Goal: Information Seeking & Learning: Learn about a topic

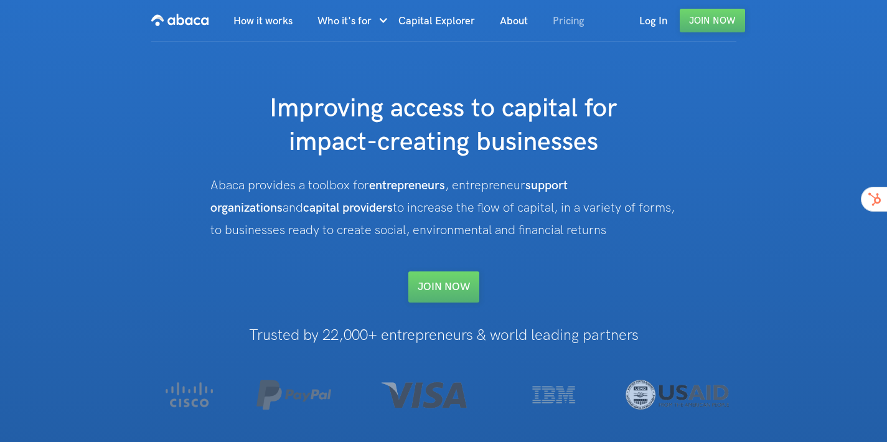
click at [582, 26] on link "Pricing" at bounding box center [568, 21] width 57 height 42
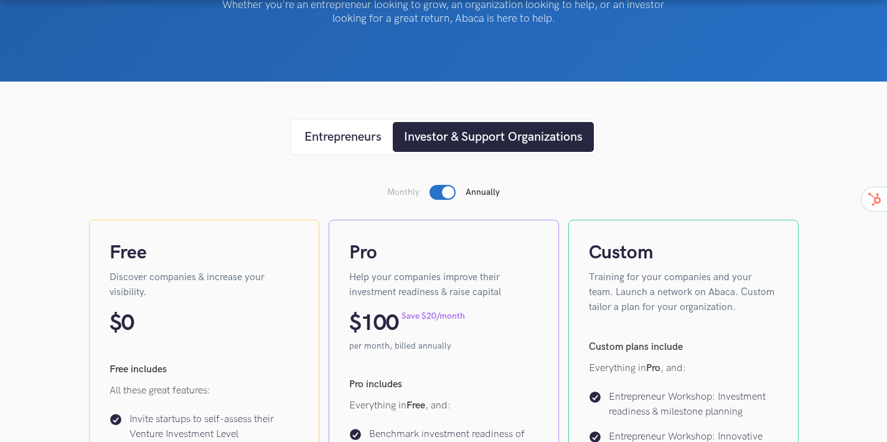
scroll to position [134, 0]
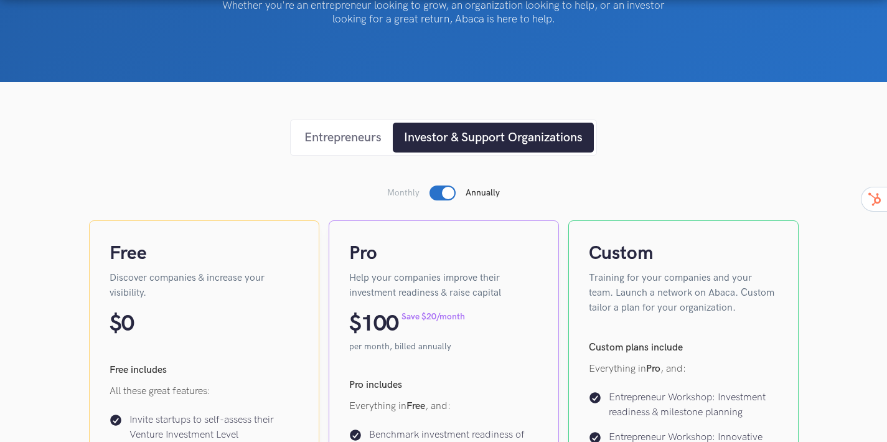
click at [345, 127] on link "Entrepreneurs" at bounding box center [343, 138] width 100 height 30
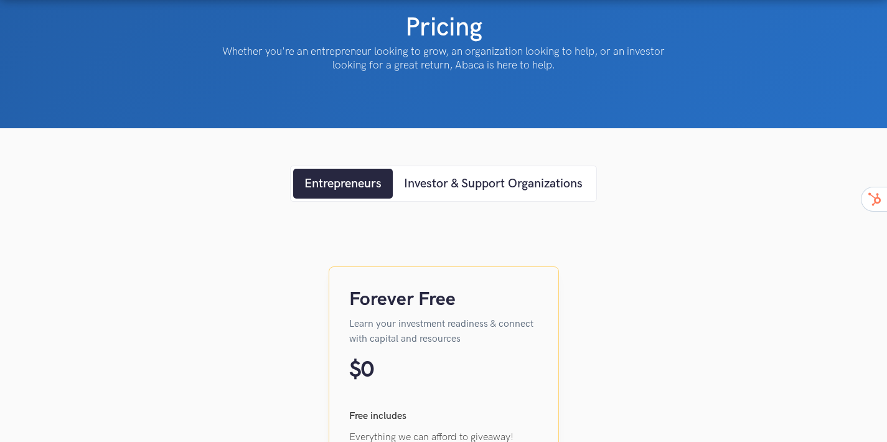
scroll to position [0, 0]
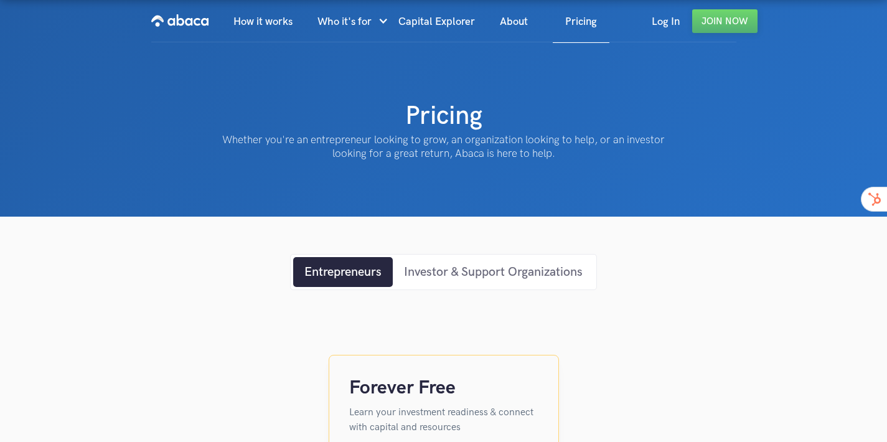
click at [491, 272] on div "Investor & Support Organizations" at bounding box center [493, 272] width 179 height 19
